Goal: Information Seeking & Learning: Learn about a topic

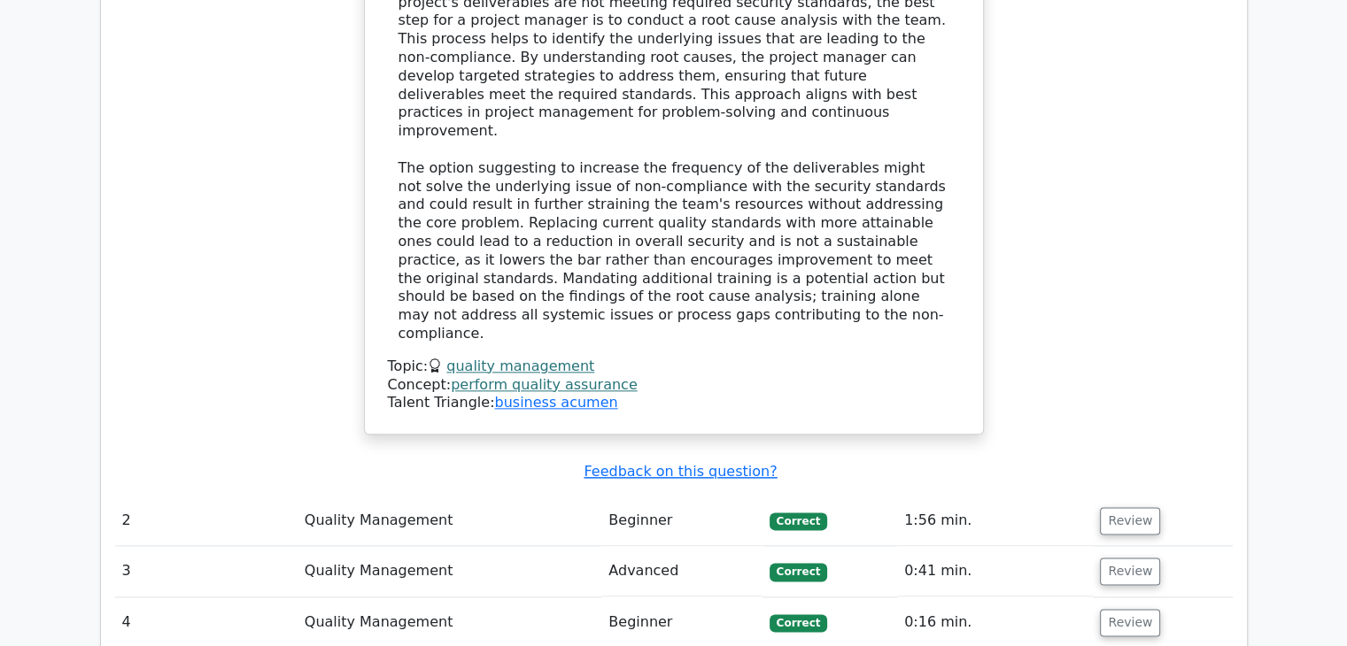
scroll to position [2125, 0]
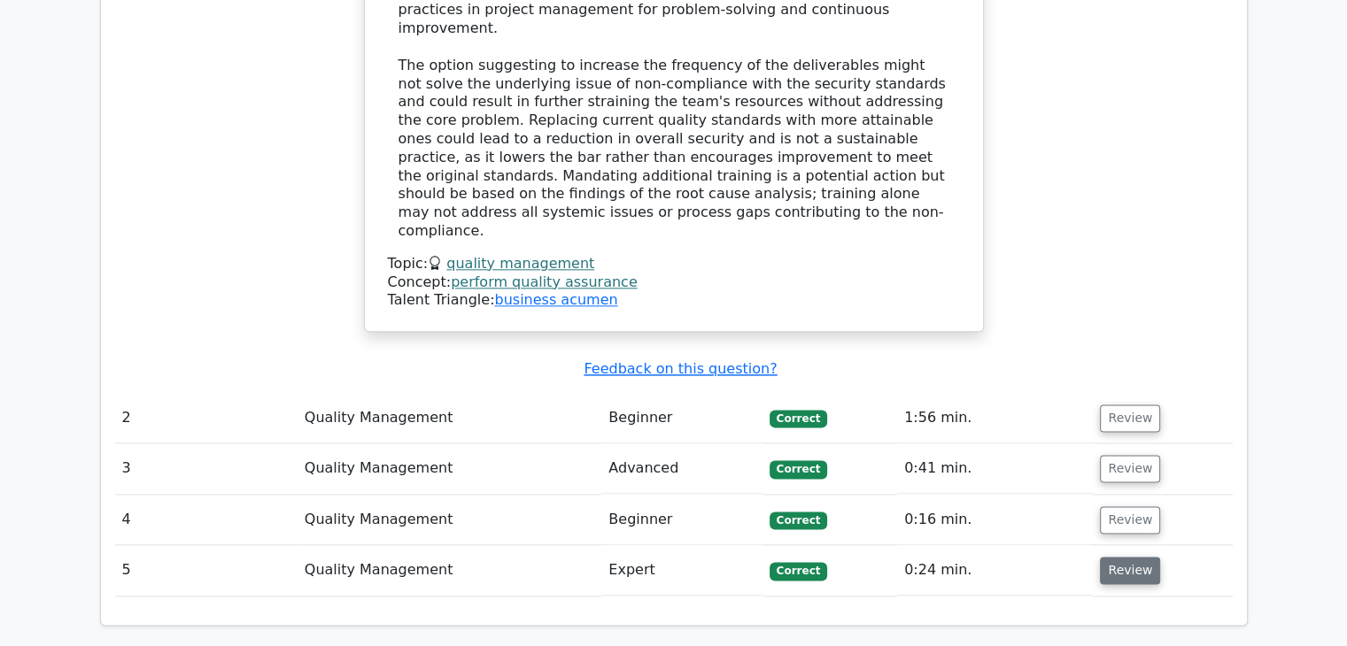
click at [1125, 557] on button "Review" at bounding box center [1130, 570] width 60 height 27
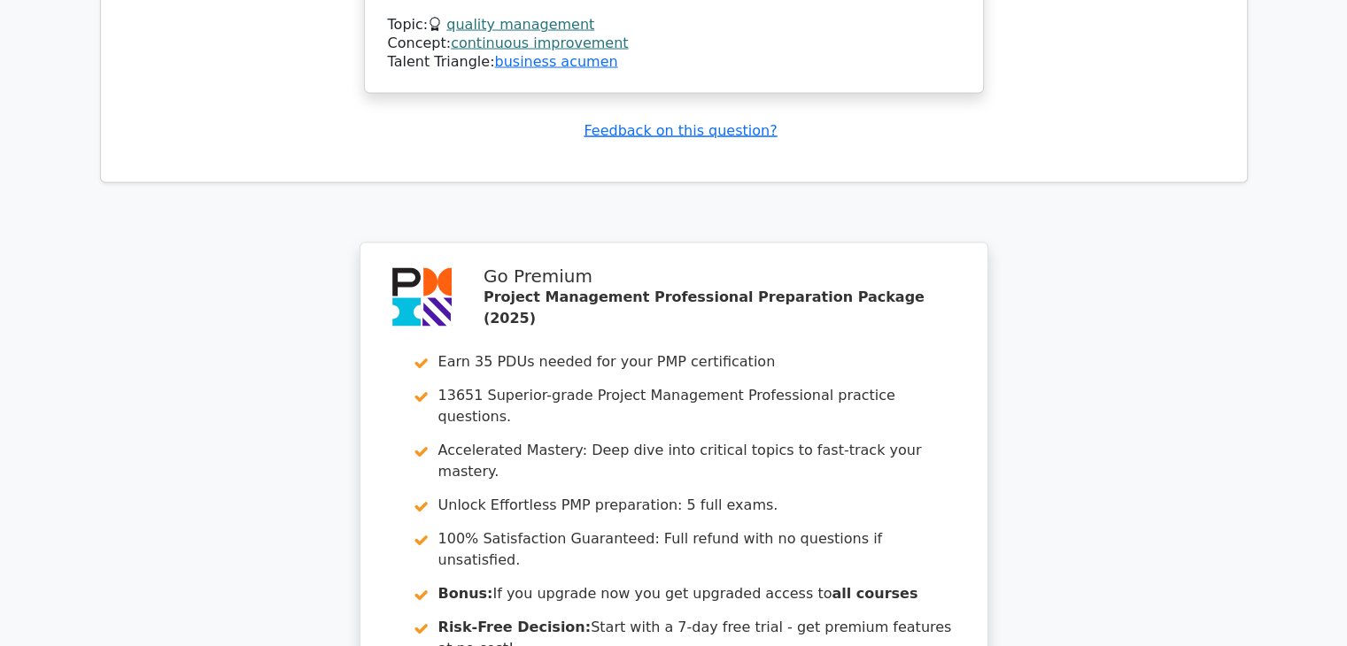
scroll to position [3814, 0]
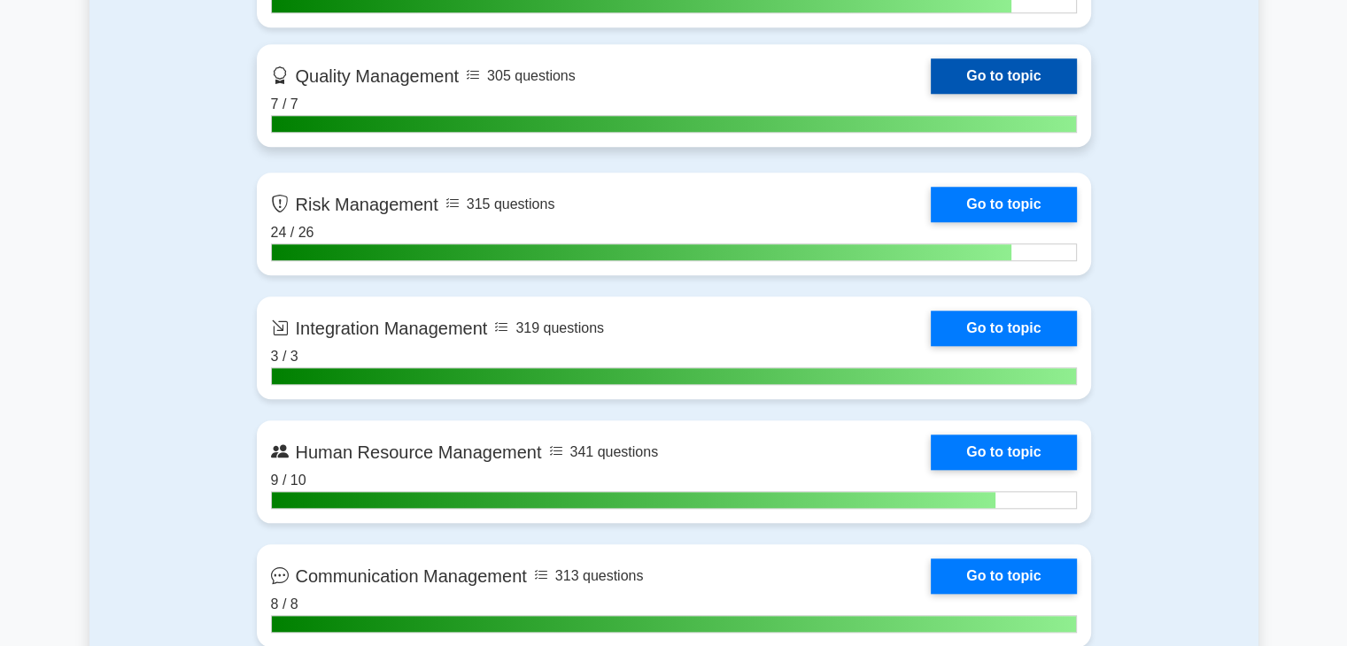
scroll to position [1417, 0]
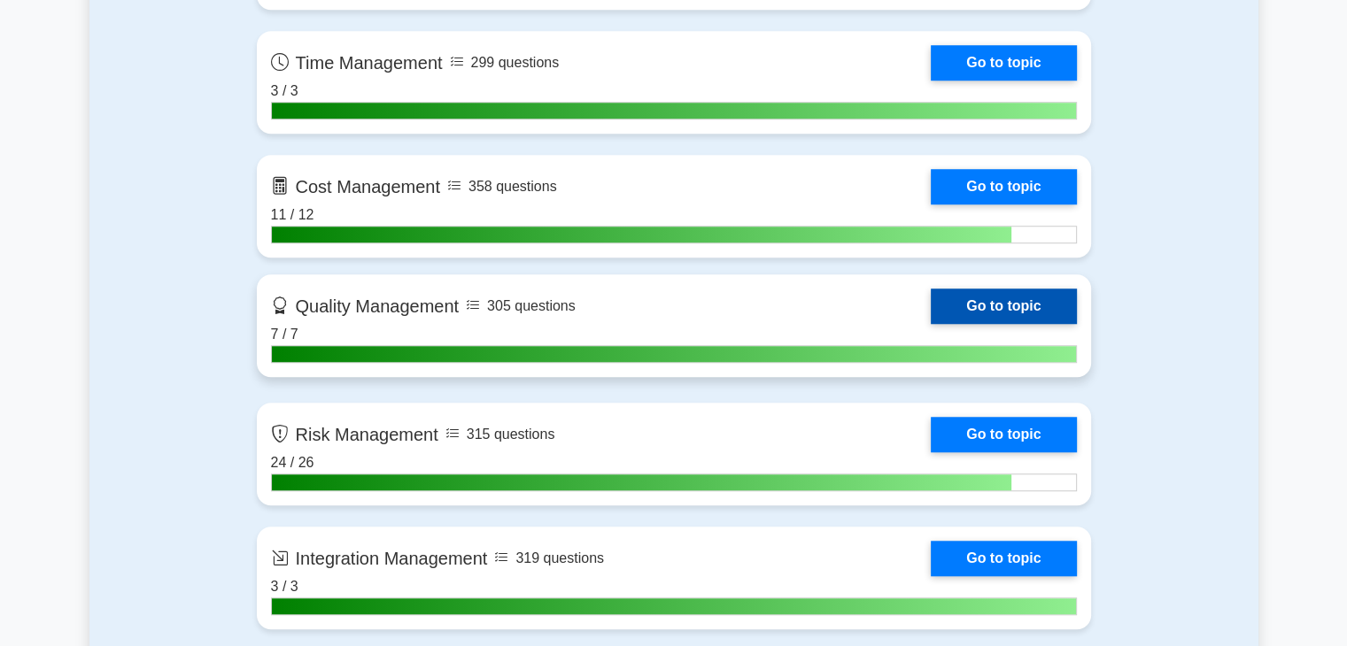
click at [931, 309] on link "Go to topic" at bounding box center [1003, 306] width 145 height 35
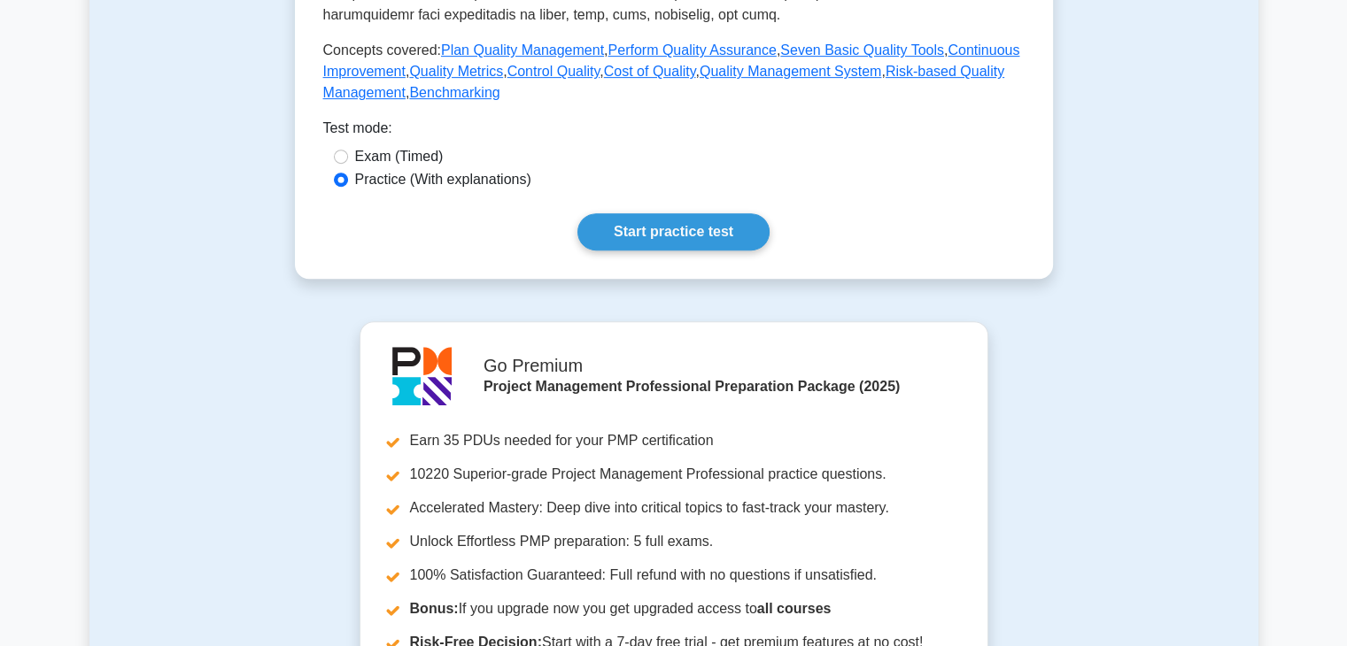
scroll to position [708, 0]
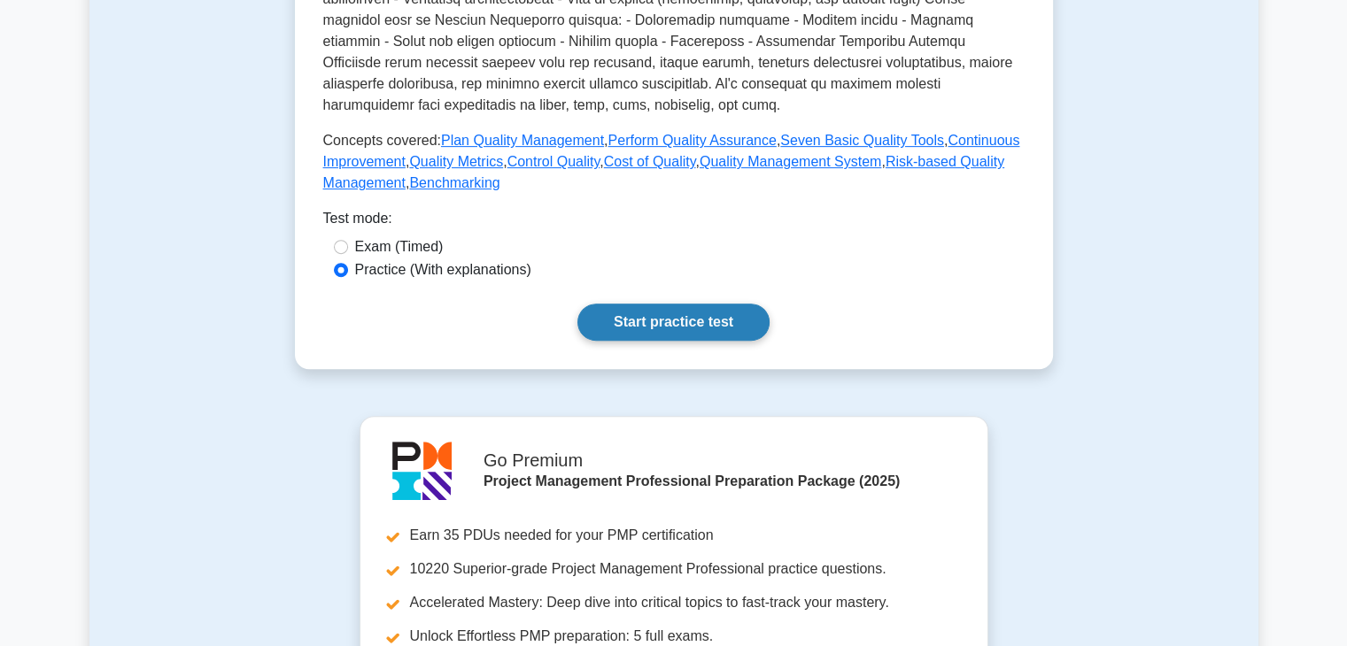
click at [653, 330] on link "Start practice test" at bounding box center [673, 322] width 192 height 37
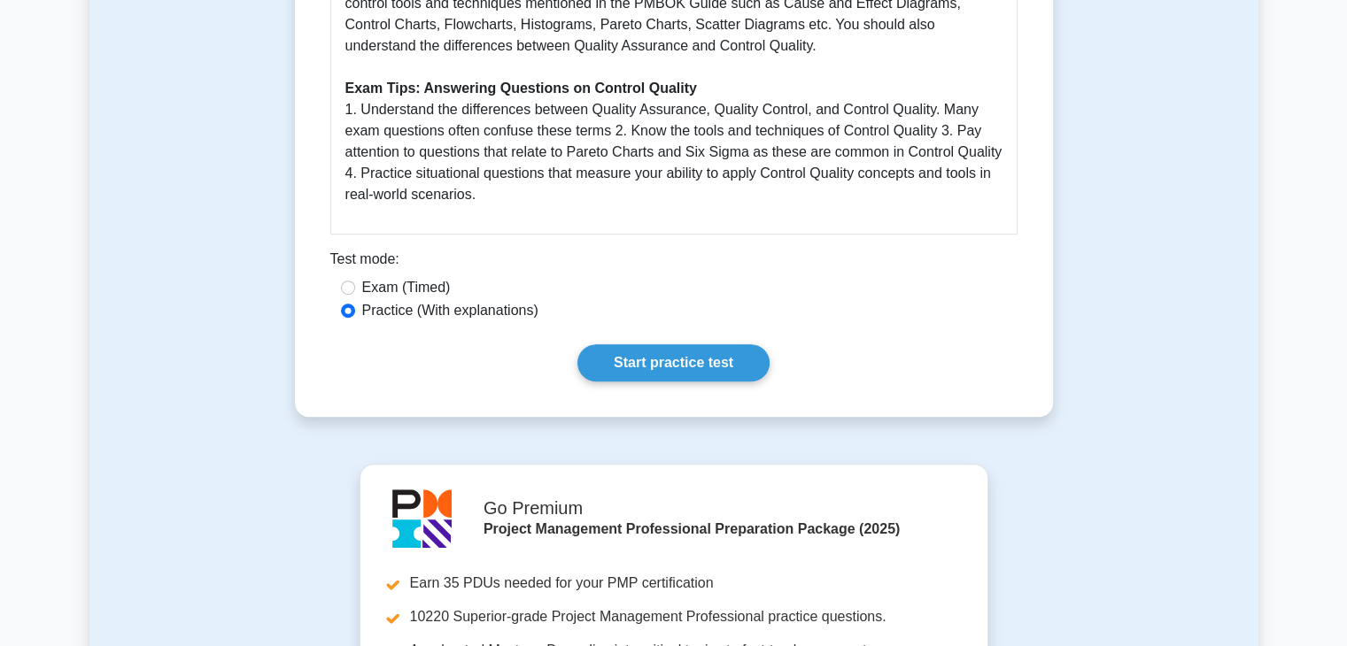
scroll to position [620, 0]
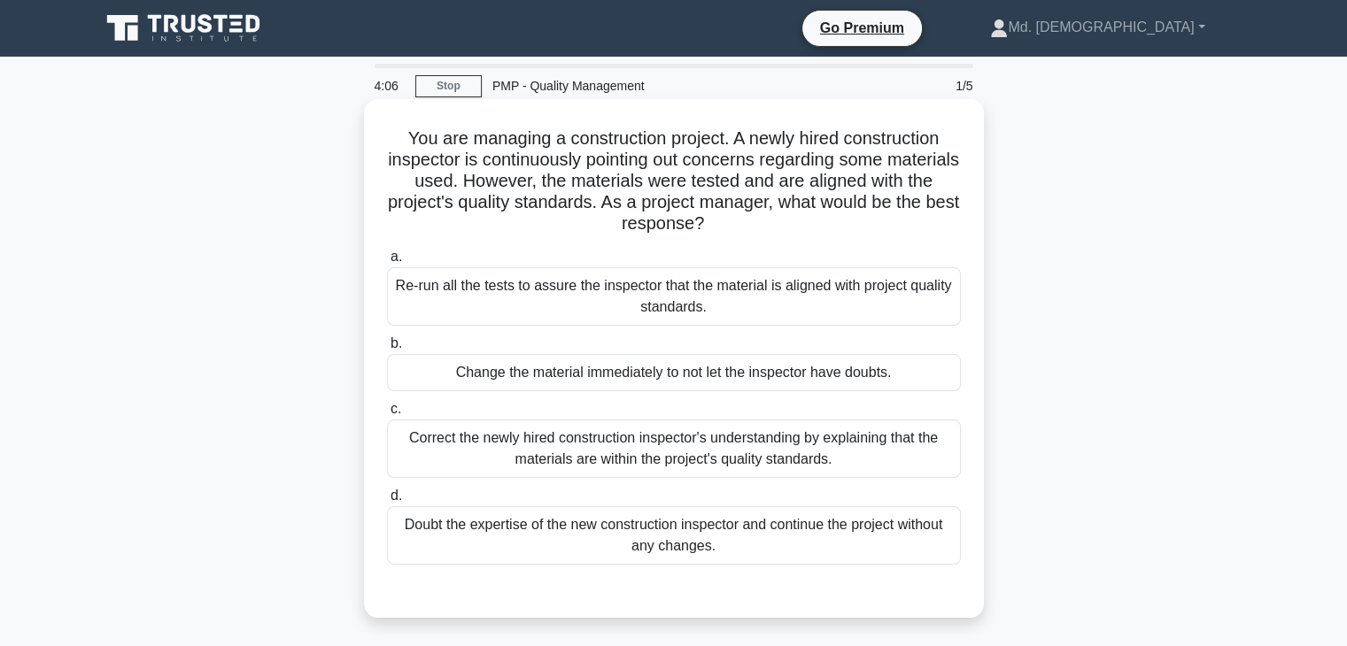
click at [737, 457] on div "Correct the newly hired construction inspector's understanding by explaining th…" at bounding box center [674, 449] width 574 height 58
click at [387, 415] on input "c. Correct the newly hired construction inspector's understanding by explaining…" at bounding box center [387, 410] width 0 height 12
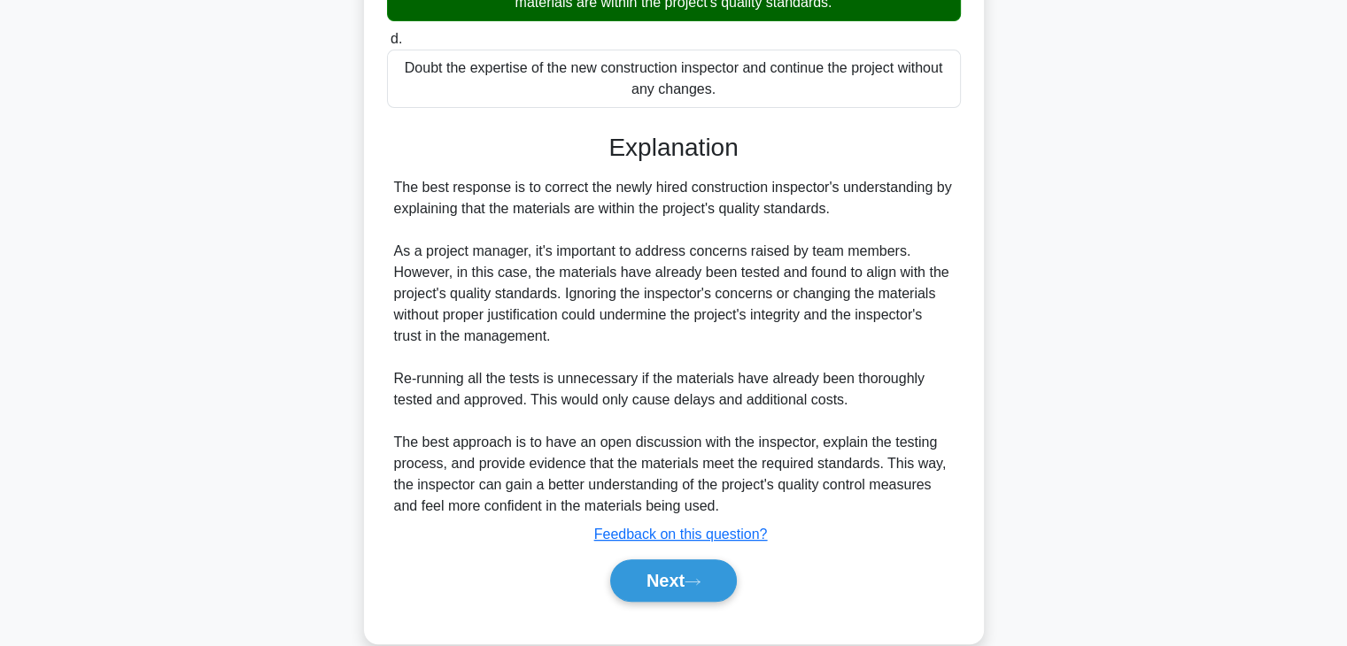
scroll to position [487, 0]
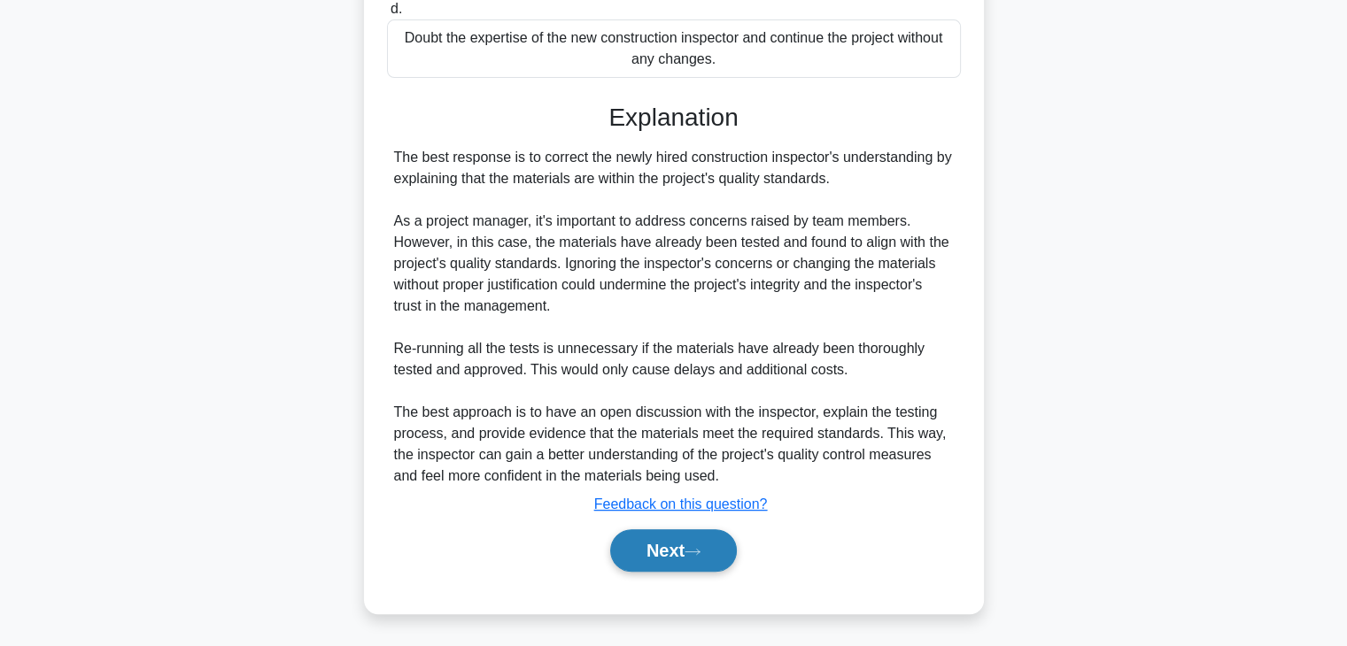
click at [682, 540] on button "Next" at bounding box center [673, 550] width 127 height 42
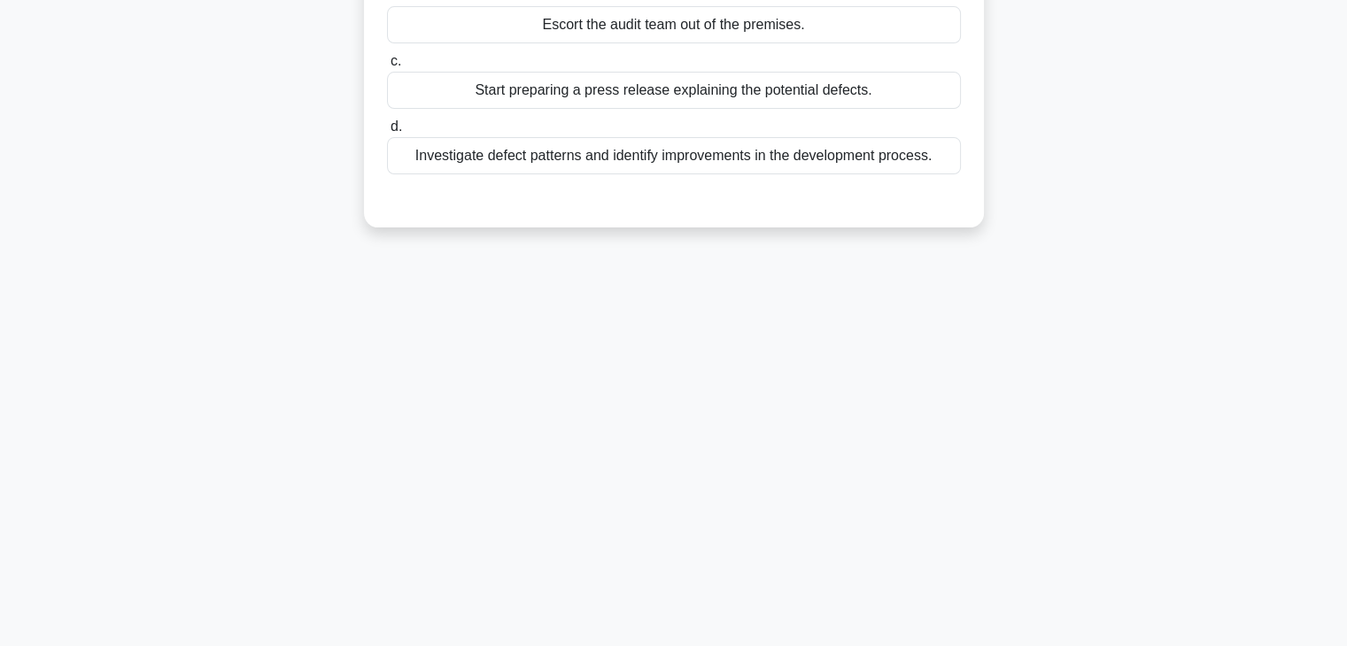
scroll to position [0, 0]
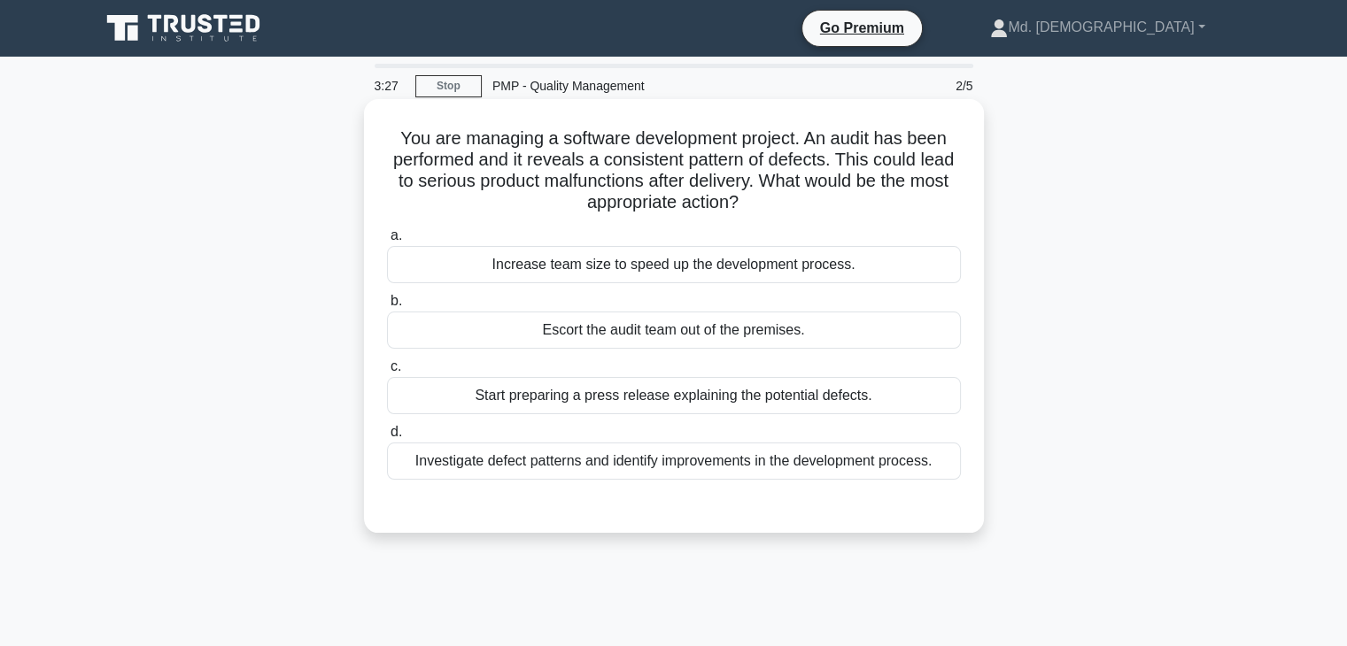
click at [834, 465] on div "Investigate defect patterns and identify improvements in the development proces…" at bounding box center [674, 461] width 574 height 37
click at [387, 438] on input "d. Investigate defect patterns and identify improvements in the development pro…" at bounding box center [387, 433] width 0 height 12
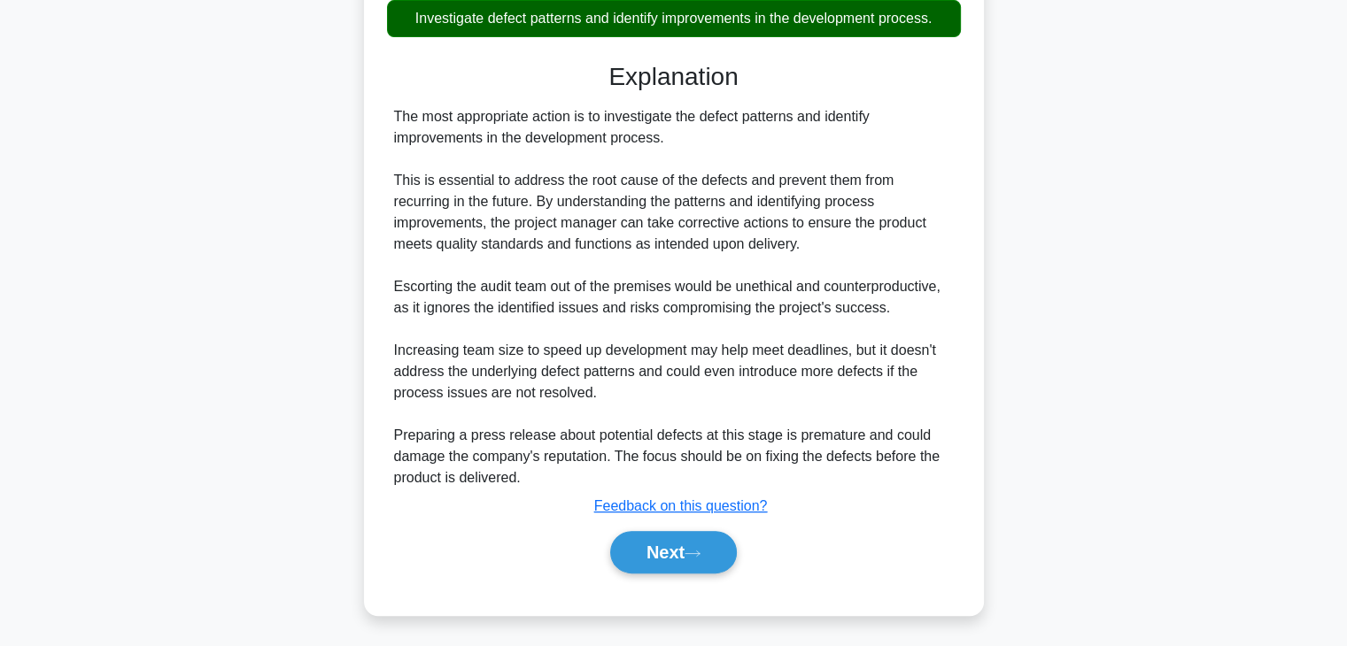
scroll to position [444, 0]
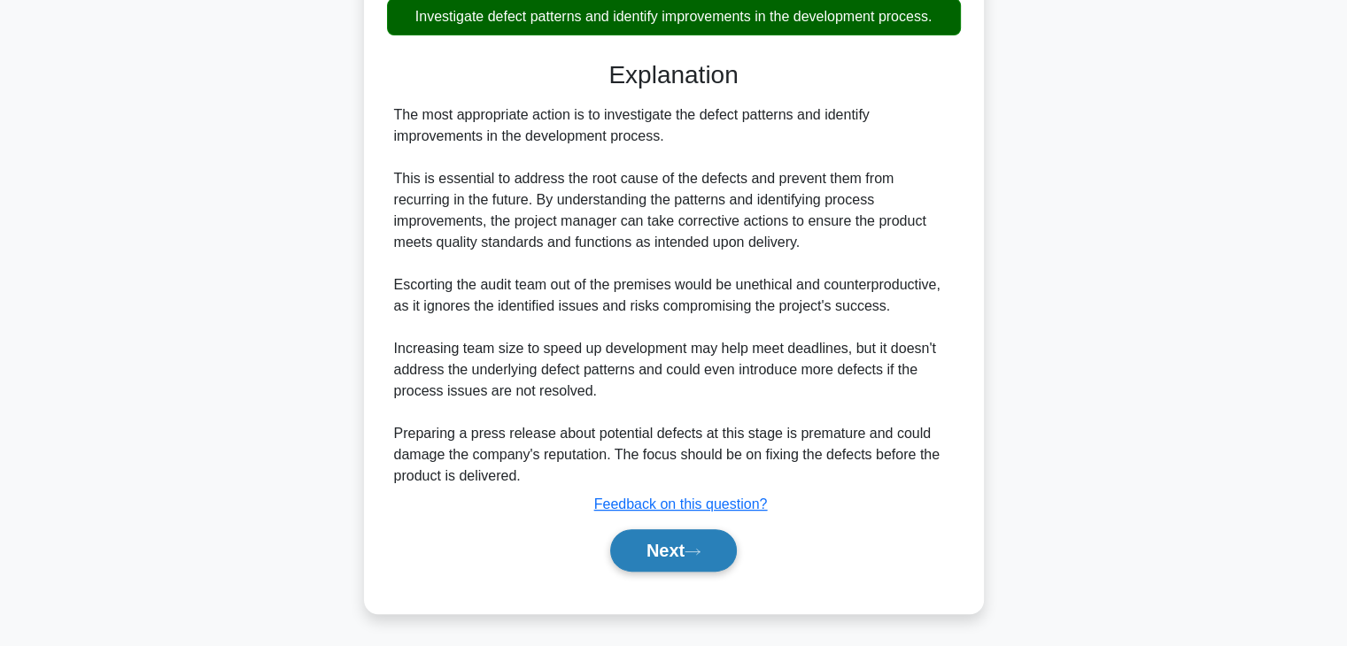
click at [687, 550] on button "Next" at bounding box center [673, 550] width 127 height 42
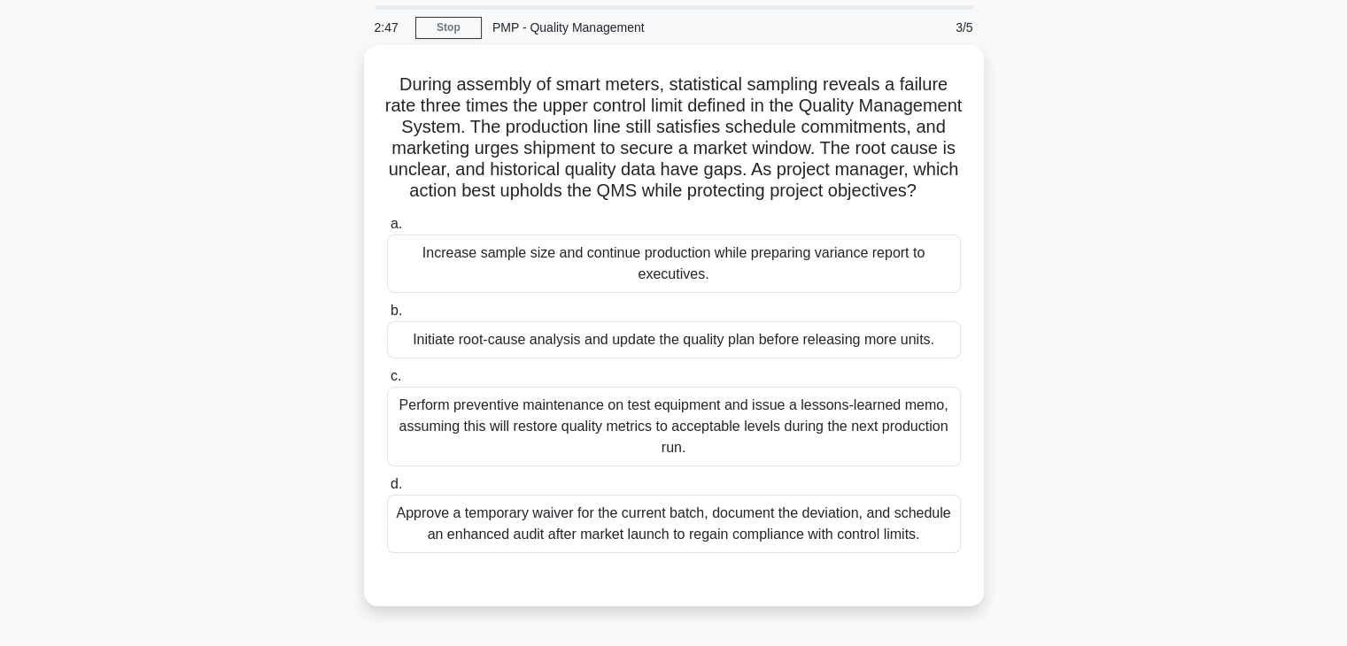
scroll to position [89, 0]
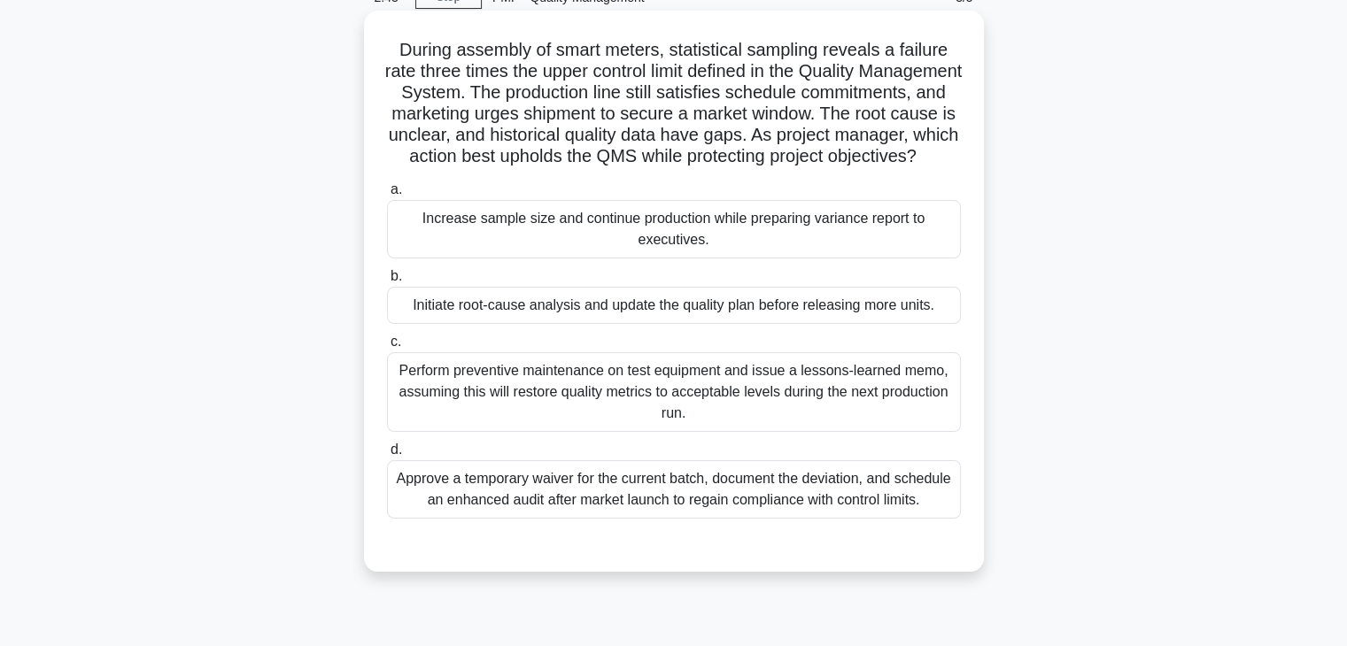
click at [848, 424] on div "Perform preventive maintenance on test equipment and issue a lessons-learned me…" at bounding box center [674, 392] width 574 height 80
click at [387, 348] on input "c. Perform preventive maintenance on test equipment and issue a lessons-learned…" at bounding box center [387, 342] width 0 height 12
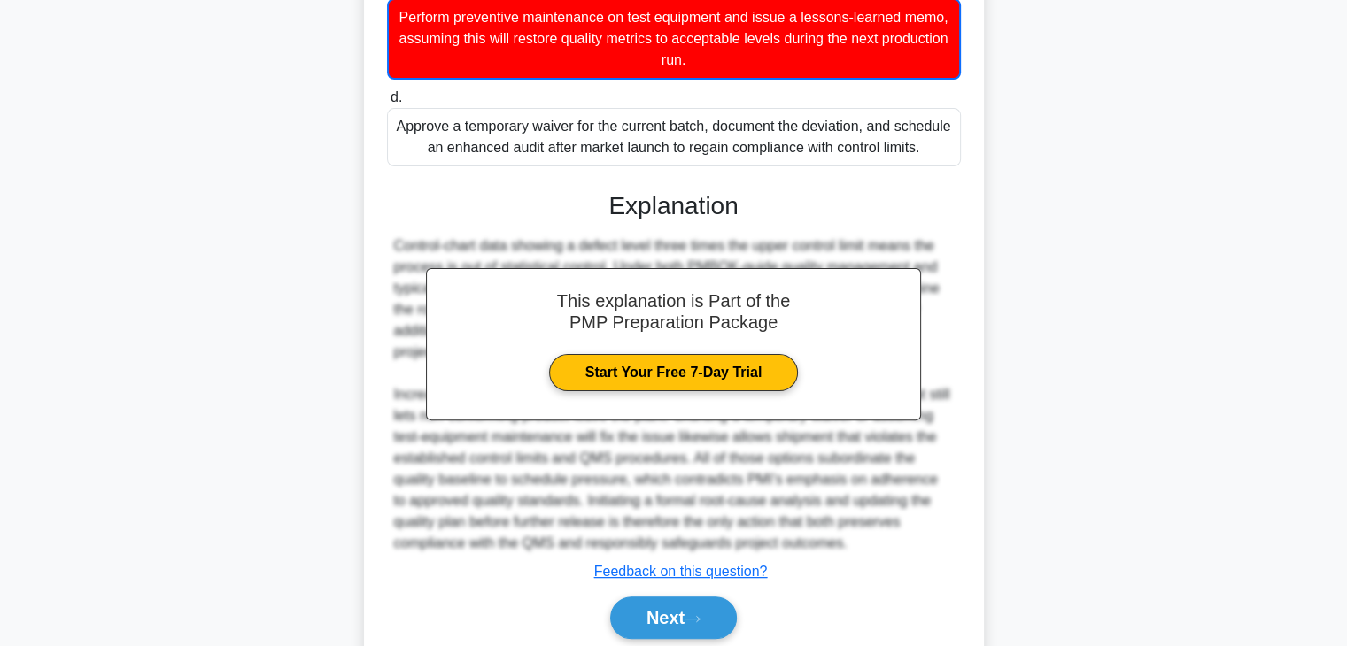
scroll to position [531, 0]
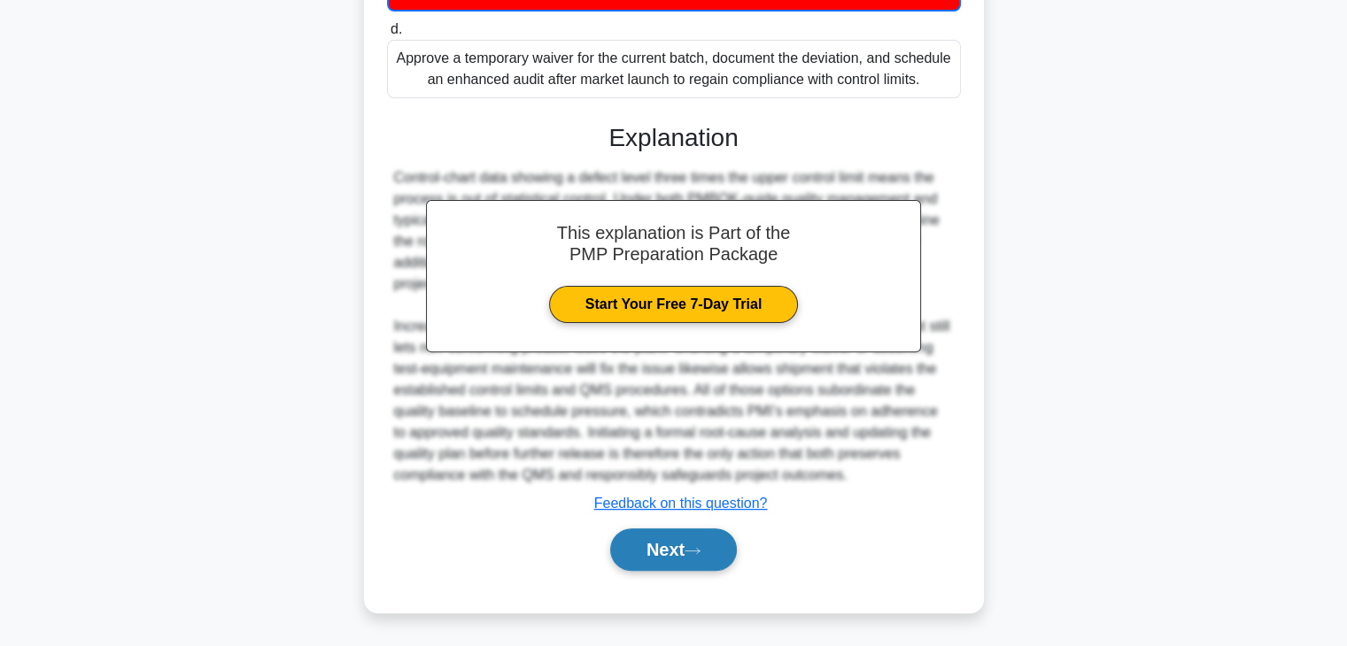
click at [662, 540] on button "Next" at bounding box center [673, 550] width 127 height 42
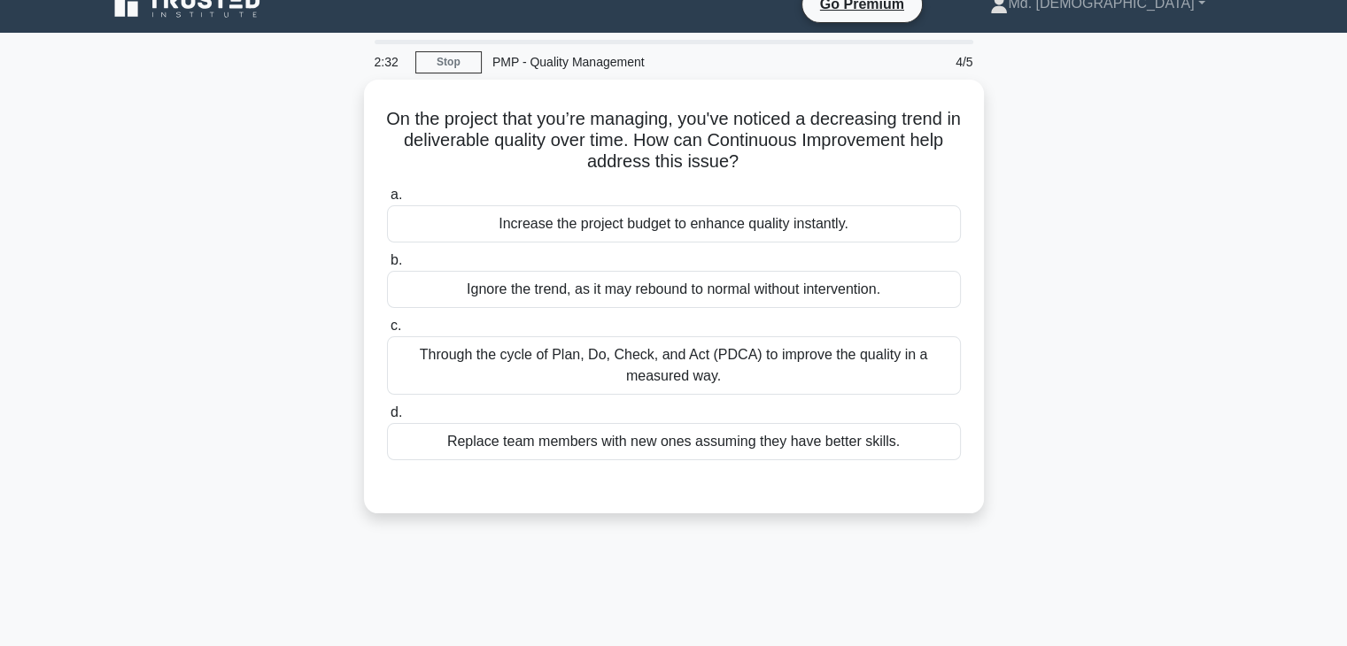
scroll to position [0, 0]
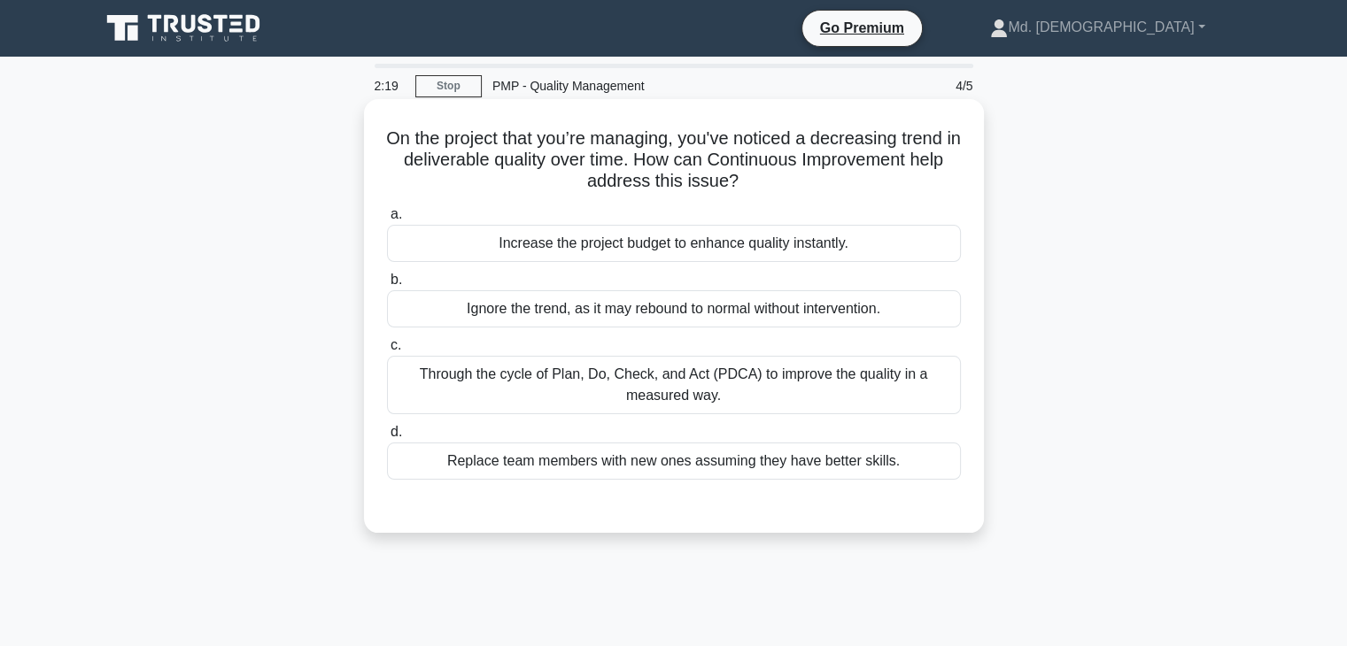
click at [767, 376] on div "Through the cycle of Plan, Do, Check, and Act (PDCA) to improve the quality in …" at bounding box center [674, 385] width 574 height 58
click at [387, 351] on input "c. Through the cycle of Plan, Do, Check, and Act (PDCA) to improve the quality …" at bounding box center [387, 346] width 0 height 12
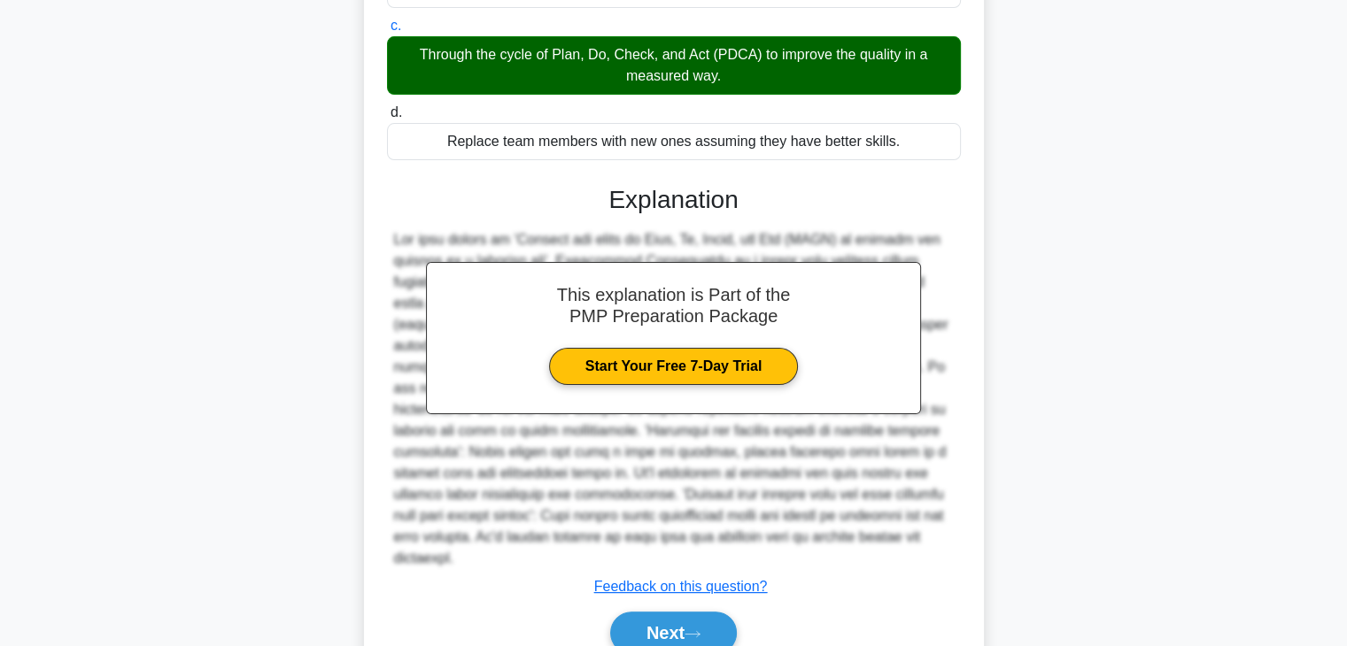
scroll to position [381, 0]
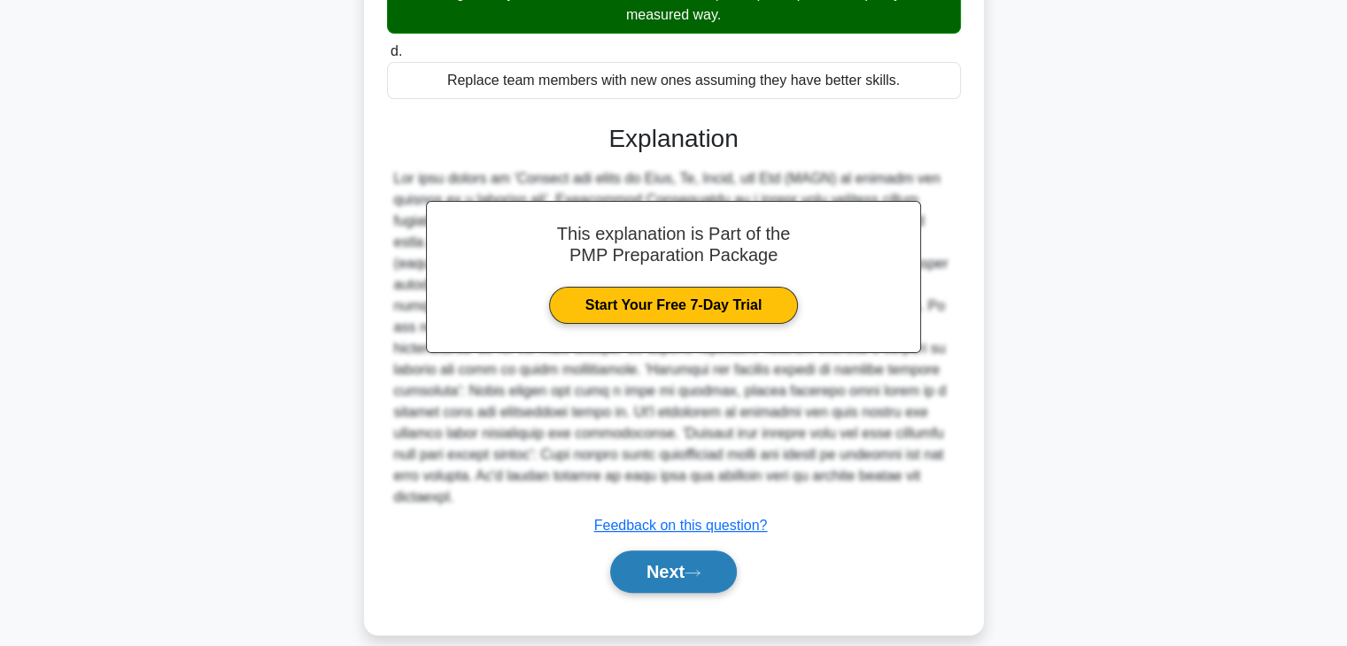
click at [676, 561] on button "Next" at bounding box center [673, 572] width 127 height 42
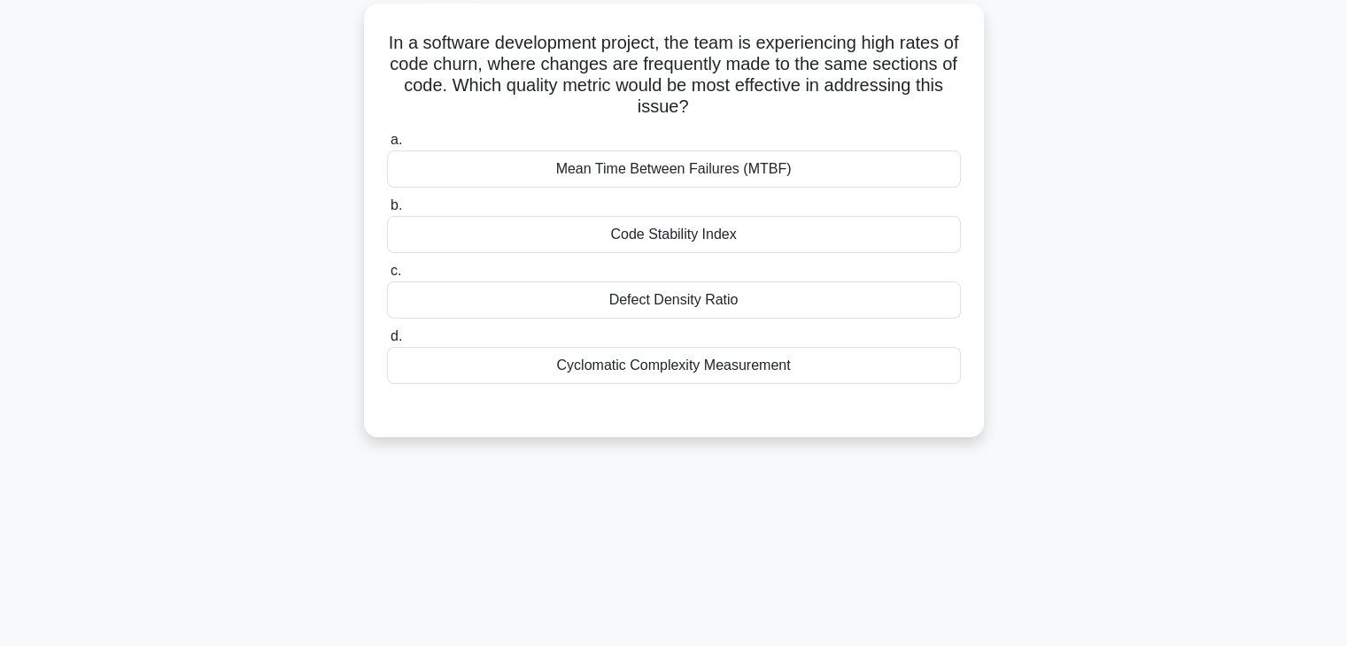
scroll to position [0, 0]
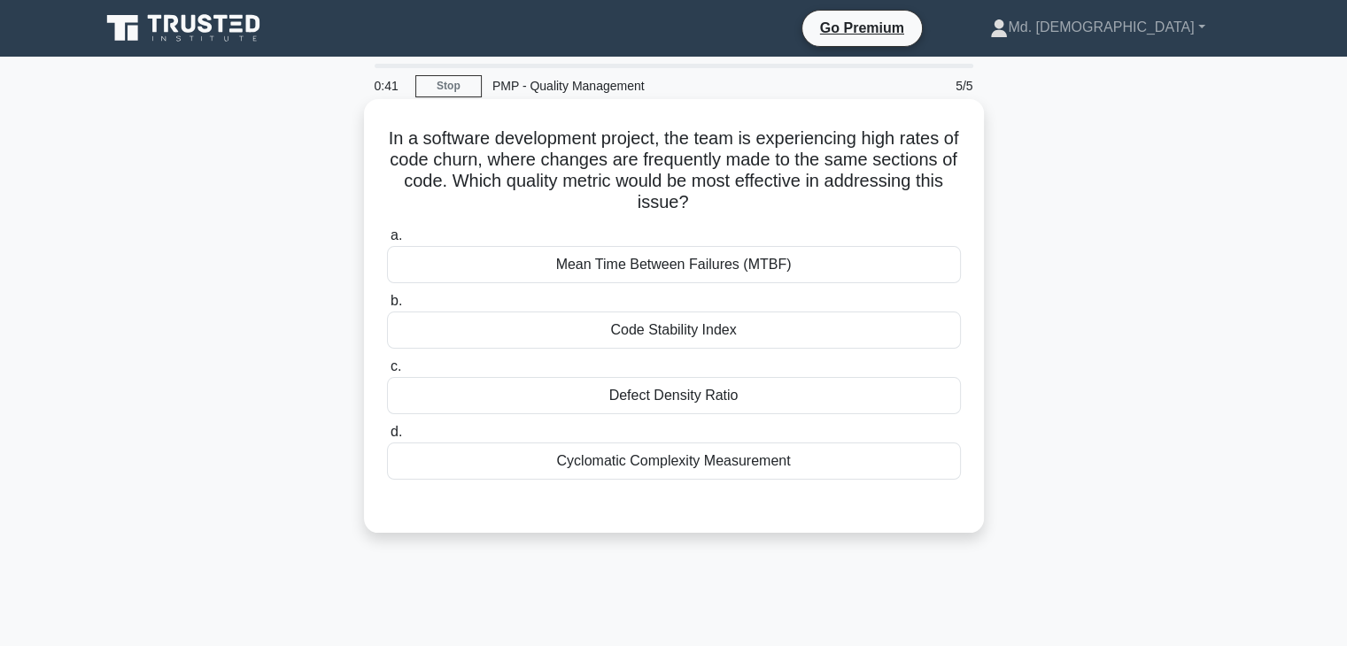
click at [779, 271] on div "Mean Time Between Failures (MTBF)" at bounding box center [674, 264] width 574 height 37
click at [387, 242] on input "a. Mean Time Between Failures (MTBF)" at bounding box center [387, 236] width 0 height 12
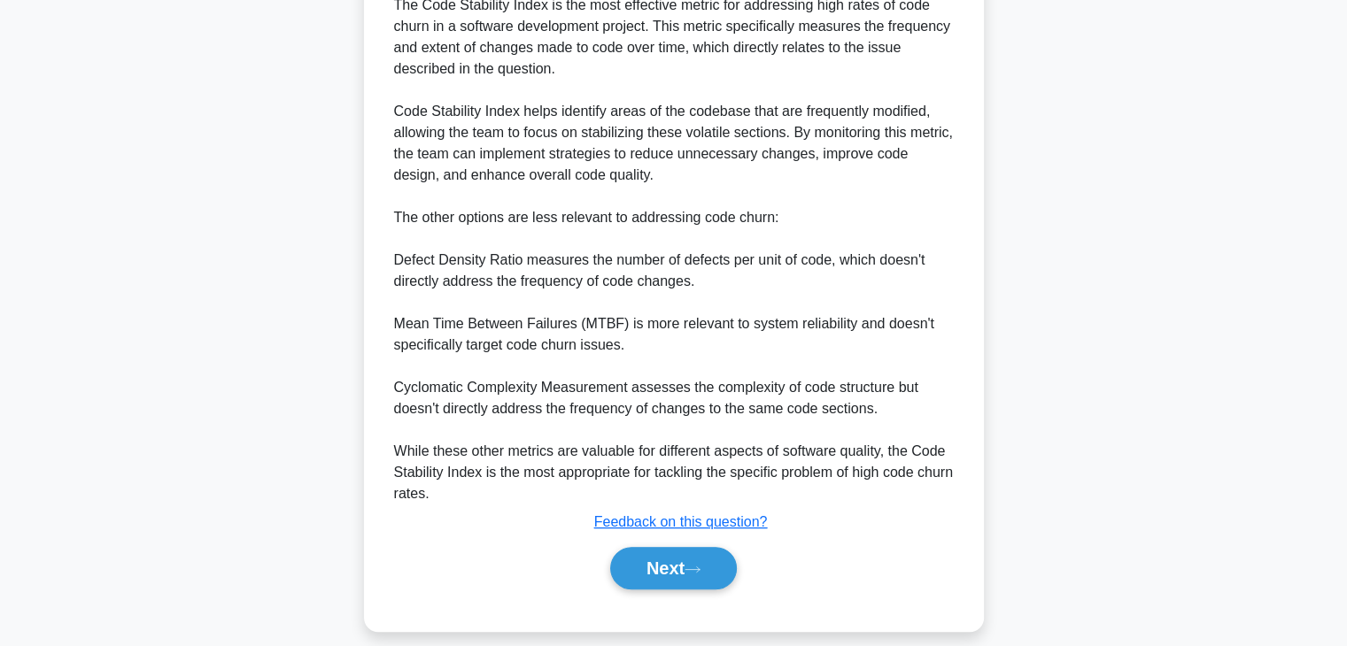
scroll to position [574, 0]
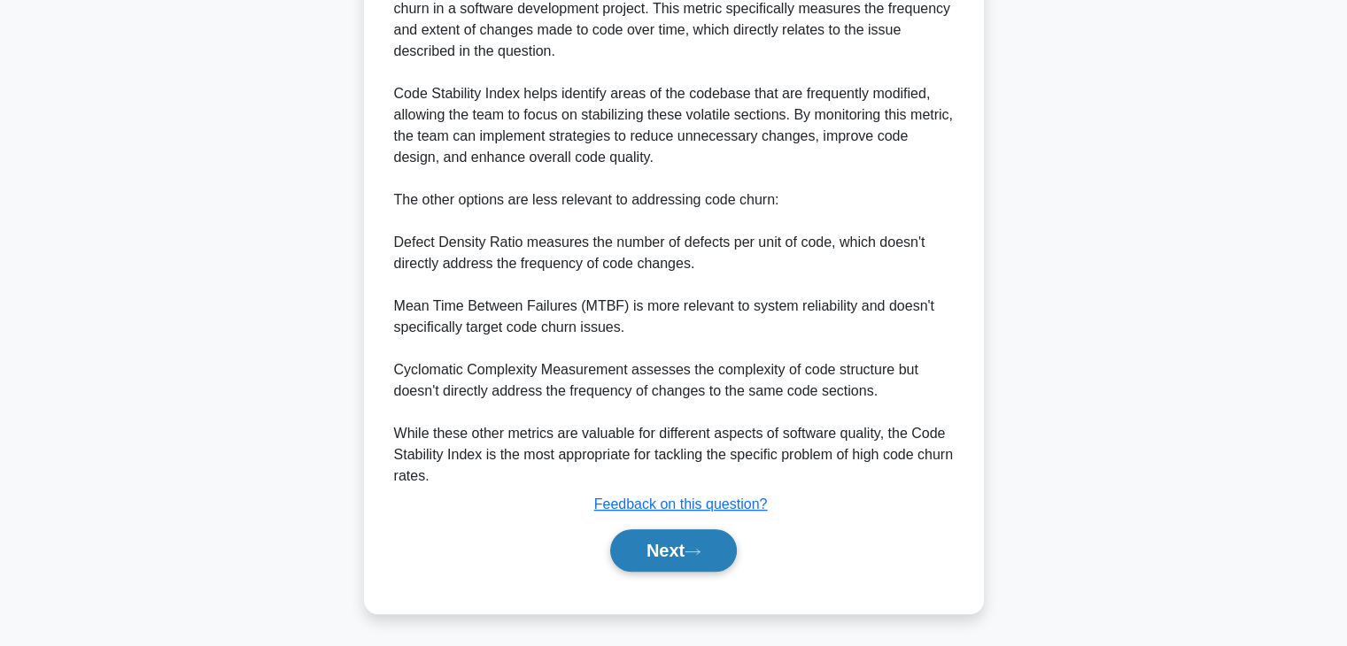
click at [680, 540] on button "Next" at bounding box center [673, 550] width 127 height 42
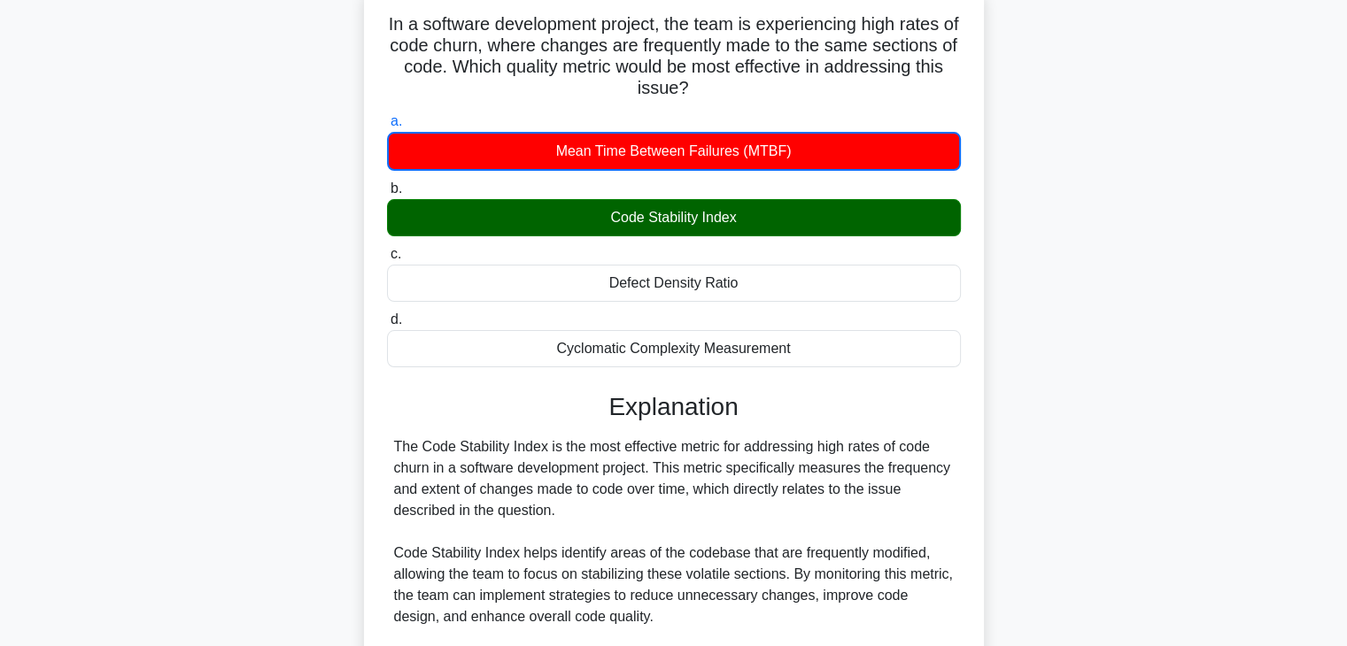
scroll to position [0, 0]
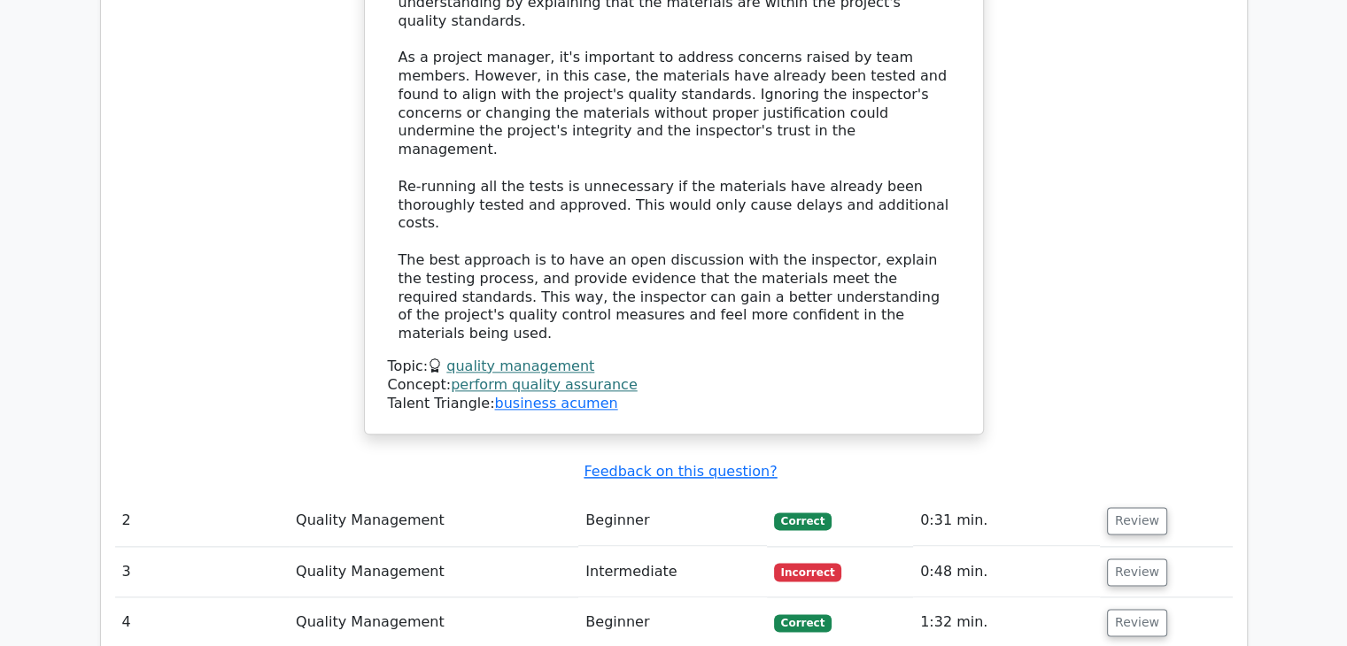
scroll to position [2125, 0]
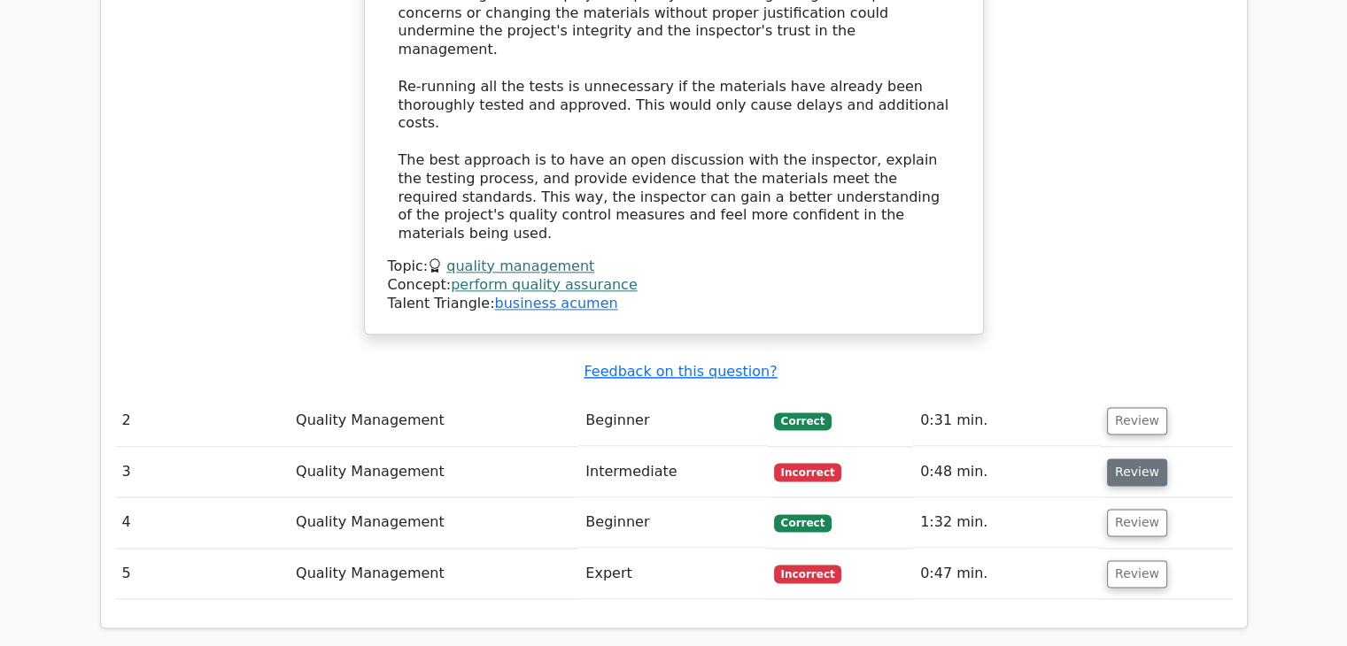
click at [1115, 459] on button "Review" at bounding box center [1137, 472] width 60 height 27
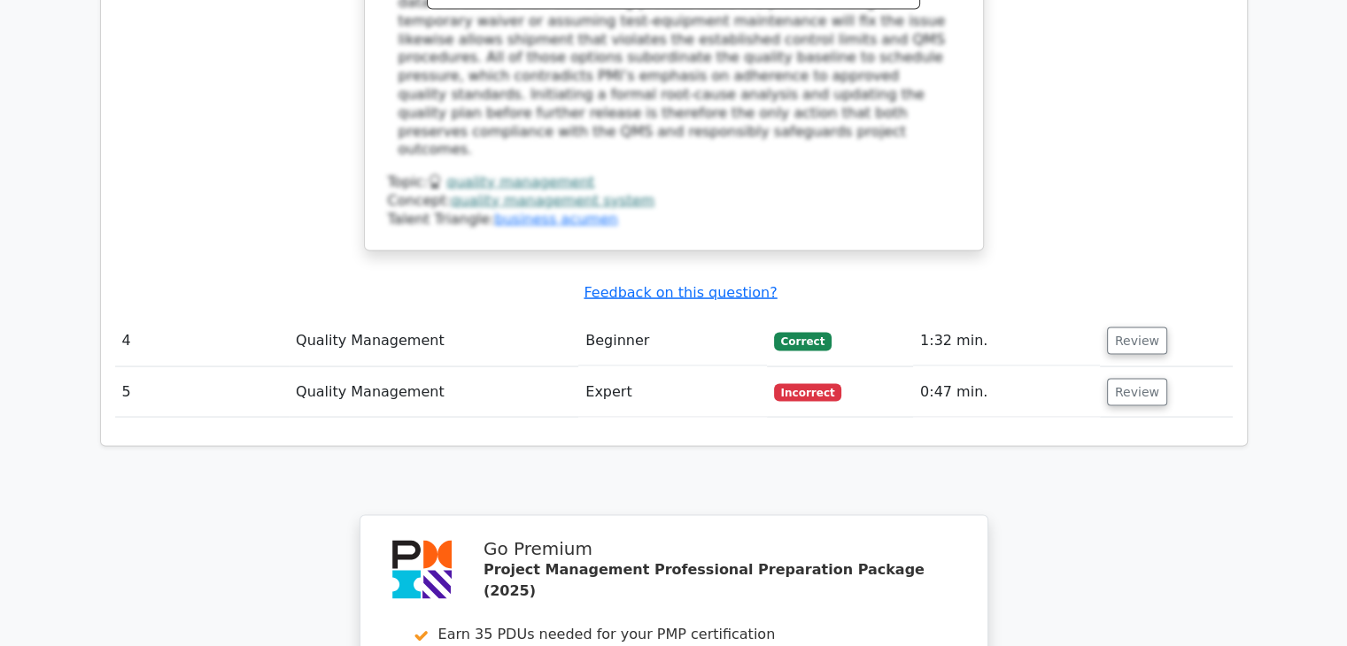
scroll to position [3187, 0]
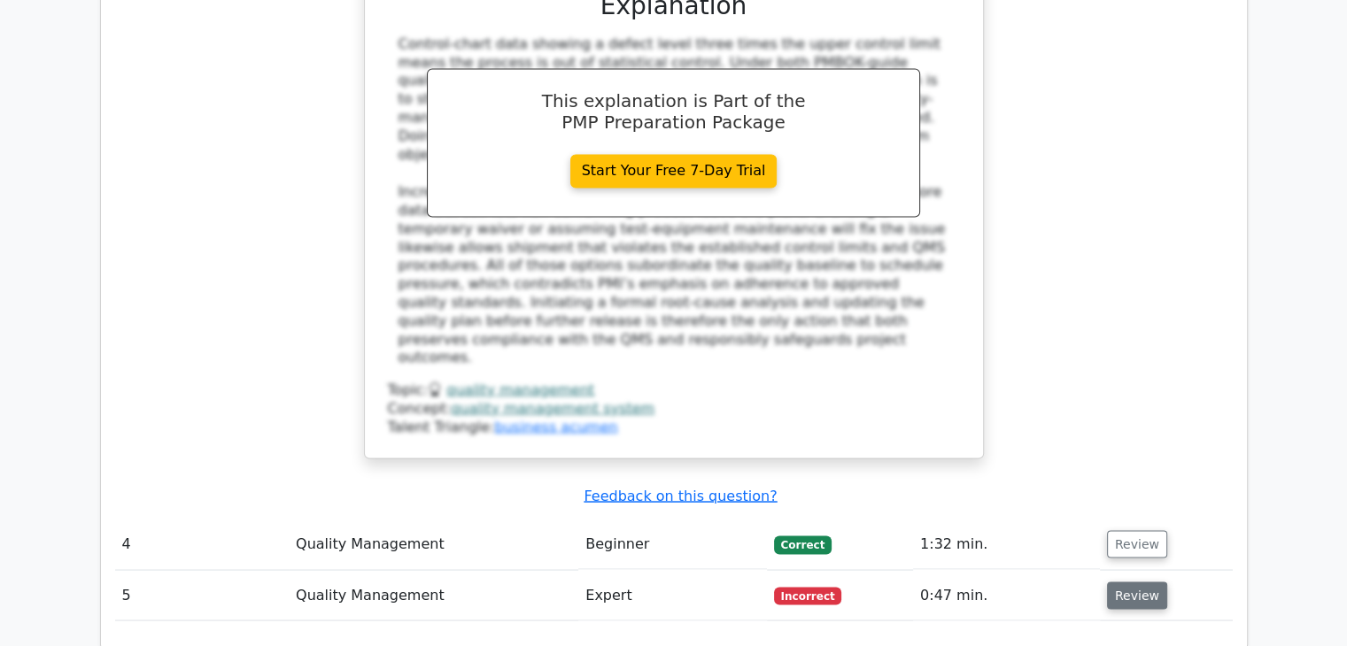
click at [1111, 582] on button "Review" at bounding box center [1137, 595] width 60 height 27
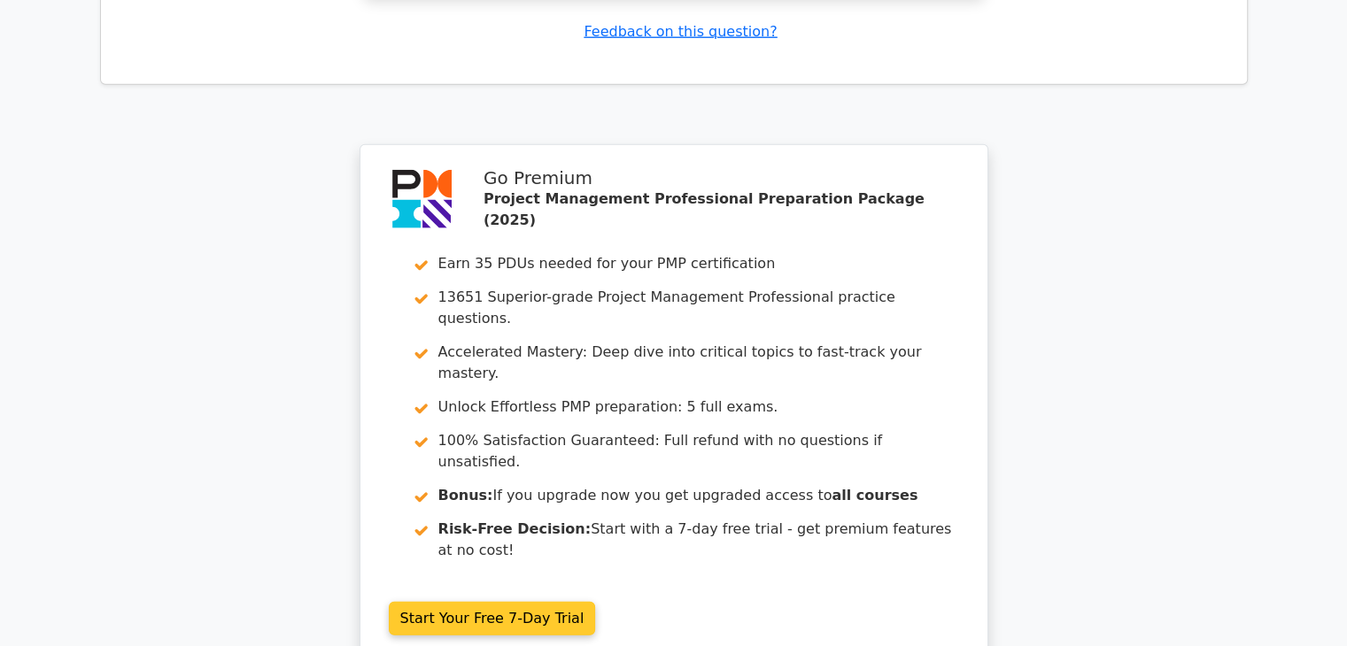
scroll to position [4817, 0]
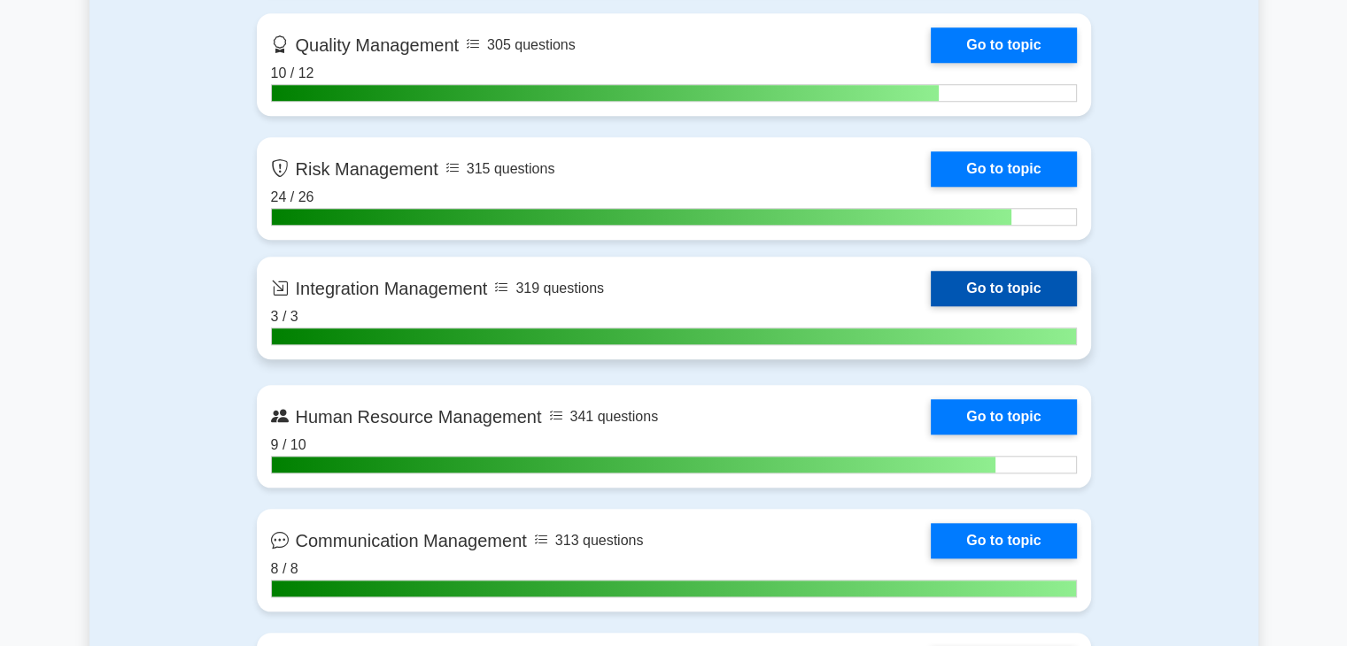
scroll to position [1505, 0]
